Goal: Task Accomplishment & Management: Complete application form

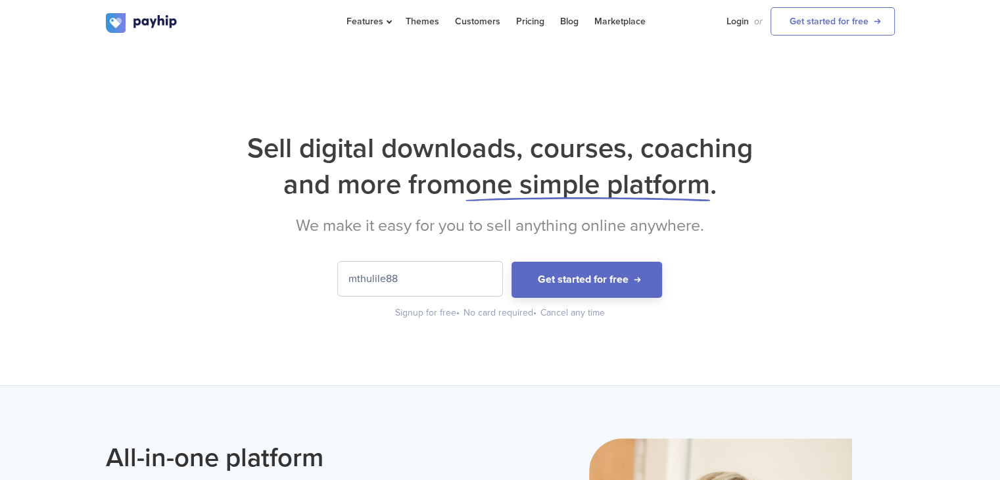
click at [416, 279] on input "mthulile88" at bounding box center [420, 279] width 164 height 34
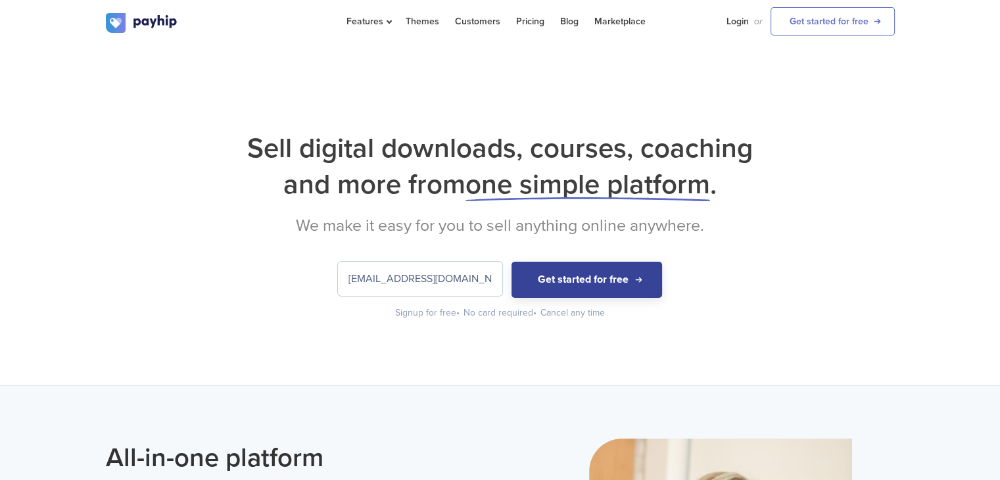
type input "[EMAIL_ADDRESS][DOMAIN_NAME]"
click at [574, 276] on button "Get started for free" at bounding box center [587, 280] width 151 height 36
click at [467, 274] on input "[EMAIL_ADDRESS][DOMAIN_NAME]" at bounding box center [420, 279] width 164 height 34
click at [560, 277] on button "Get started for free" at bounding box center [587, 280] width 151 height 36
